Goal: Task Accomplishment & Management: Manage account settings

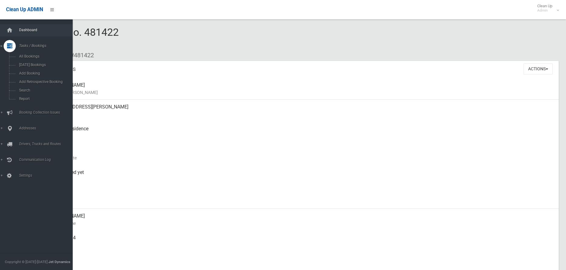
click at [26, 29] on span "Dashboard" at bounding box center [47, 30] width 60 height 4
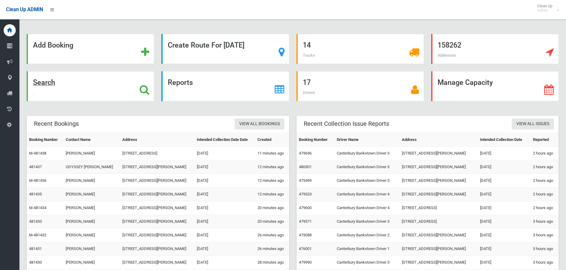
click at [47, 81] on strong "Search" at bounding box center [44, 82] width 22 height 8
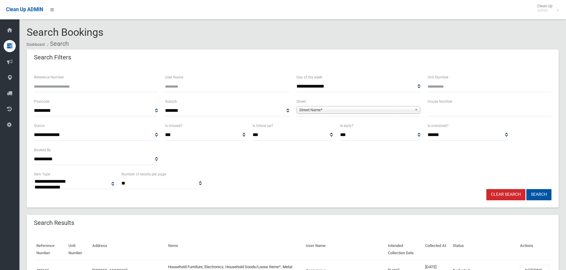
select select
click at [438, 112] on input "text" at bounding box center [490, 110] width 124 height 11
type input "***"
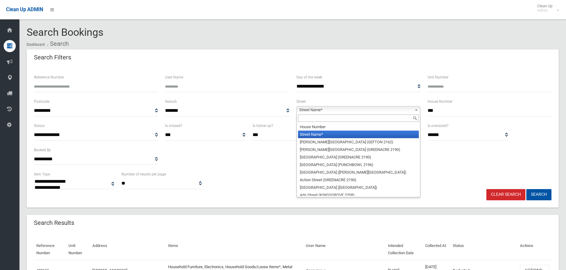
click at [318, 110] on span "Street Name*" at bounding box center [355, 109] width 113 height 7
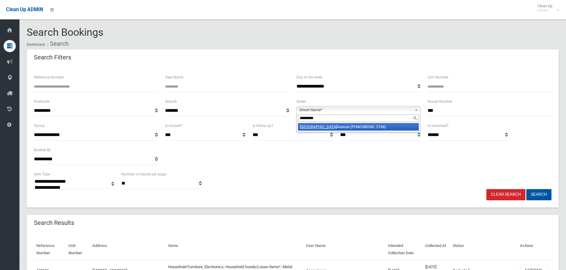
type input "*********"
click at [310, 126] on em "Lancaster" at bounding box center [318, 126] width 37 height 5
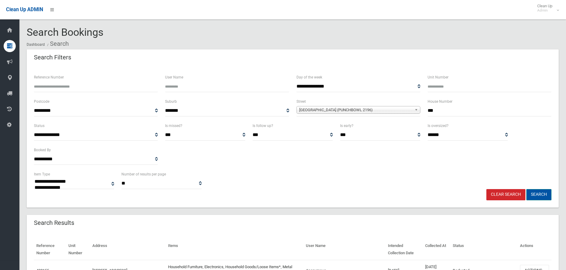
click at [543, 194] on button "Search" at bounding box center [538, 194] width 25 height 11
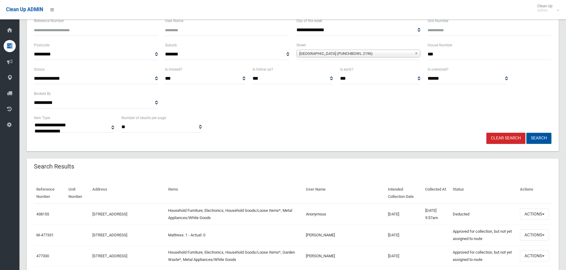
scroll to position [61, 0]
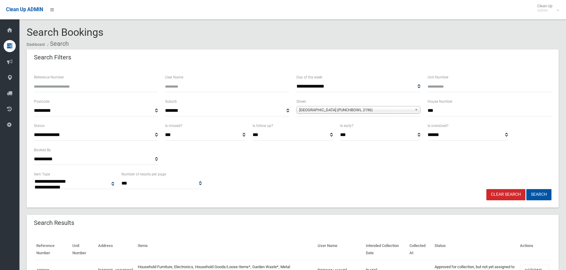
select select
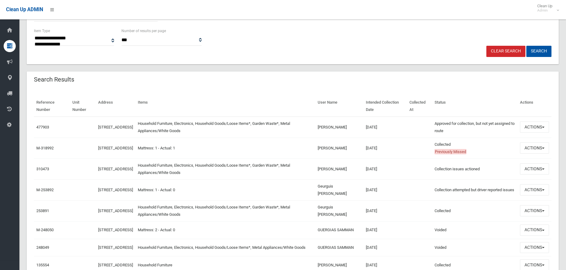
scroll to position [151, 0]
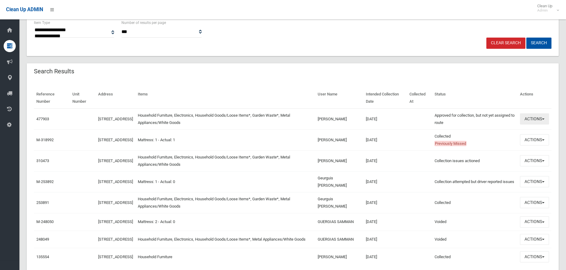
click at [545, 118] on button "Actions" at bounding box center [534, 118] width 29 height 11
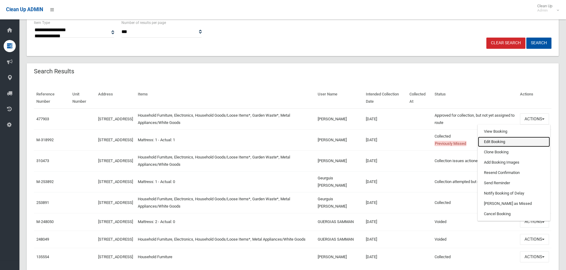
click at [494, 141] on link "Edit Booking" at bounding box center [514, 142] width 72 height 10
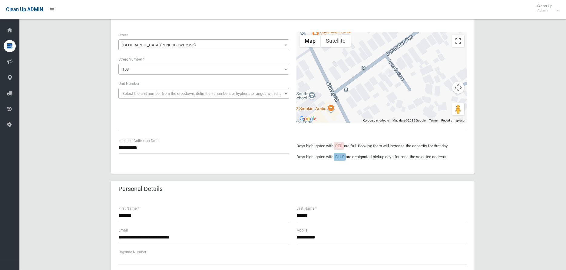
scroll to position [30, 0]
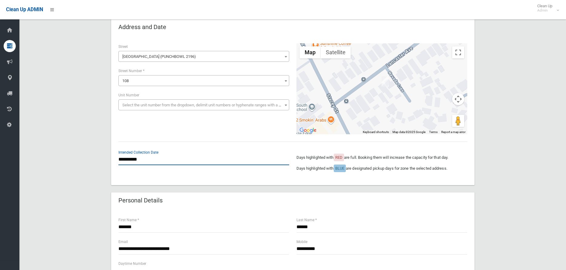
click at [134, 159] on input "**********" at bounding box center [203, 159] width 171 height 11
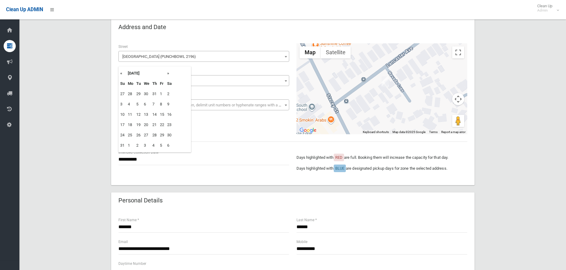
click at [168, 74] on th "»" at bounding box center [170, 73] width 8 height 10
click at [168, 73] on th "»" at bounding box center [170, 73] width 8 height 10
click at [121, 74] on th "«" at bounding box center [123, 73] width 8 height 10
click at [130, 134] on td "29" at bounding box center [130, 135] width 8 height 10
type input "**********"
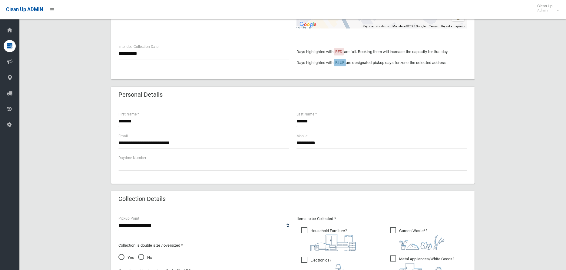
scroll to position [121, 0]
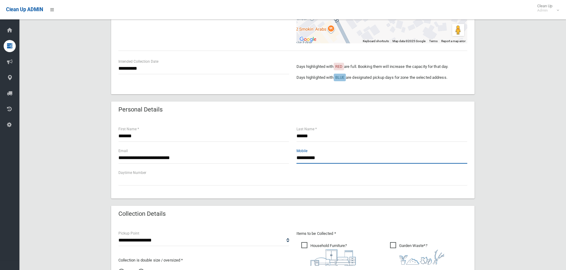
drag, startPoint x: 296, startPoint y: 156, endPoint x: 327, endPoint y: 161, distance: 30.6
click at [327, 161] on input "**********" at bounding box center [382, 157] width 171 height 11
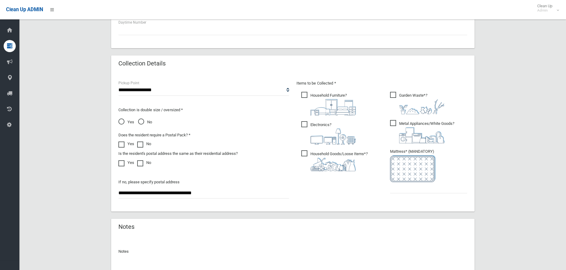
scroll to position [273, 0]
type input "**********"
click at [396, 189] on input "text" at bounding box center [428, 186] width 77 height 11
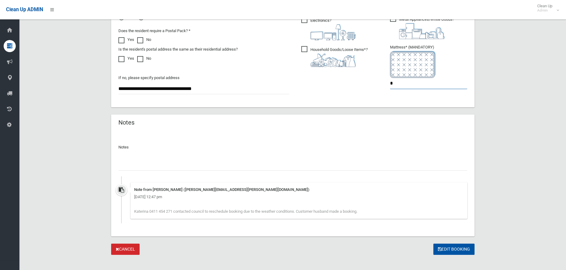
scroll to position [382, 0]
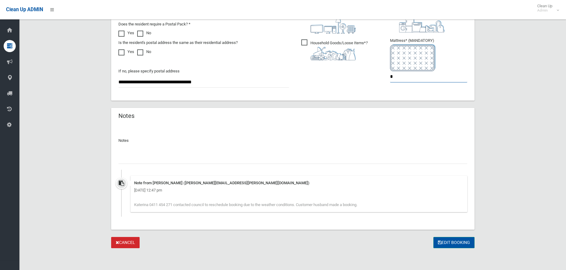
type input "*"
click at [449, 244] on button "Edit Booking" at bounding box center [453, 242] width 41 height 11
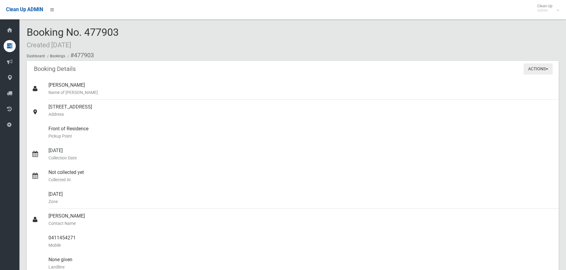
click at [548, 70] on button "Actions" at bounding box center [538, 68] width 29 height 11
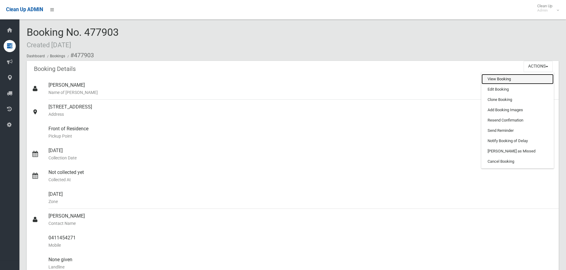
click at [506, 78] on link "View Booking" at bounding box center [518, 79] width 72 height 10
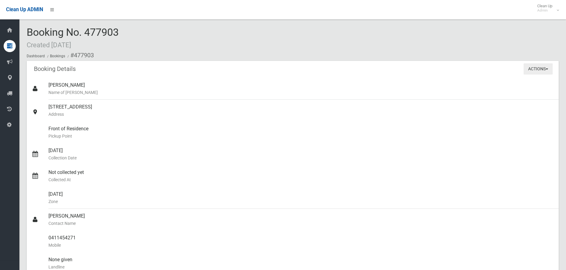
click at [546, 68] on span "button" at bounding box center [547, 68] width 2 height 1
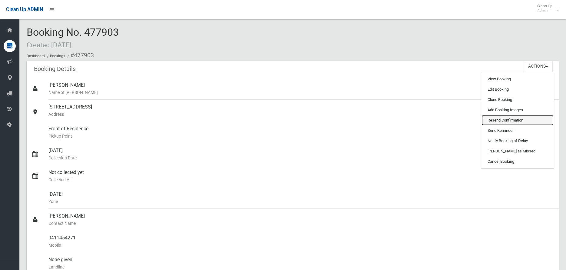
click at [499, 120] on link "Resend Confirmation" at bounding box center [518, 120] width 72 height 10
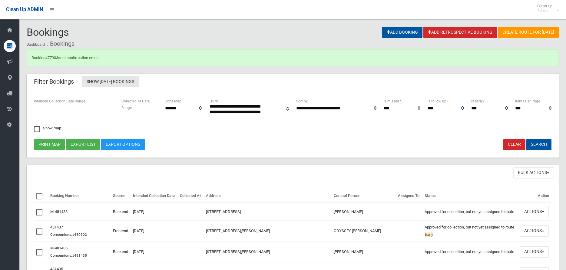
select select
